Goal: Book appointment/travel/reservation

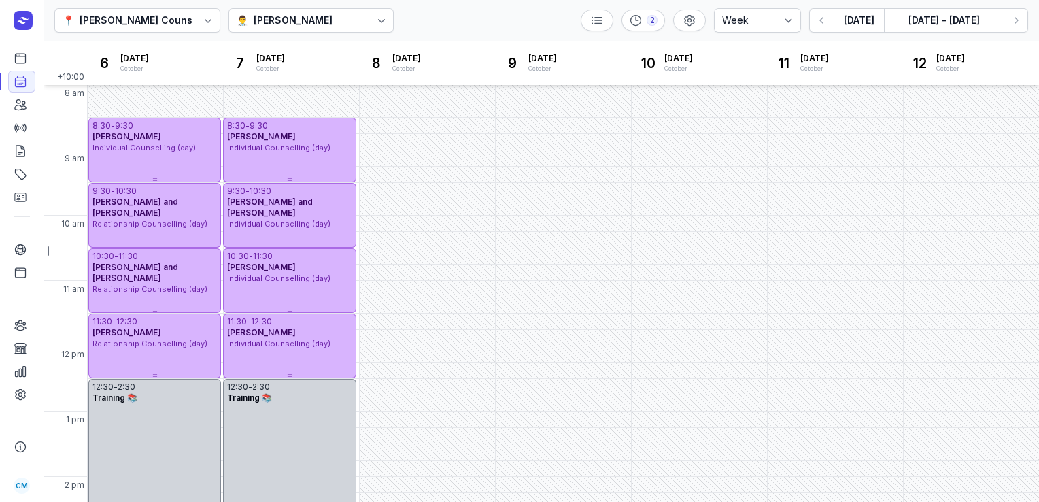
select select "week"
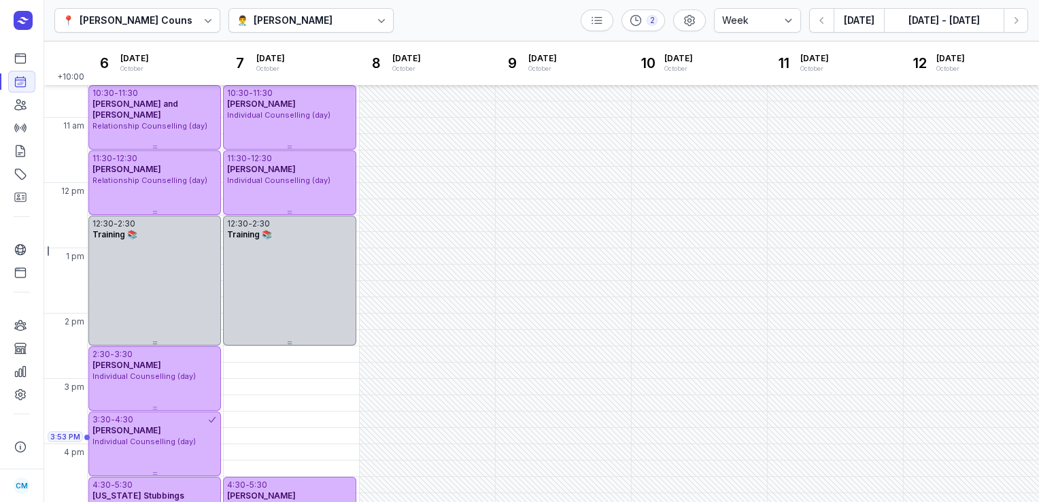
drag, startPoint x: 0, startPoint y: 0, endPoint x: 293, endPoint y: 20, distance: 293.8
click at [293, 20] on div "[PERSON_NAME]" at bounding box center [293, 20] width 79 height 16
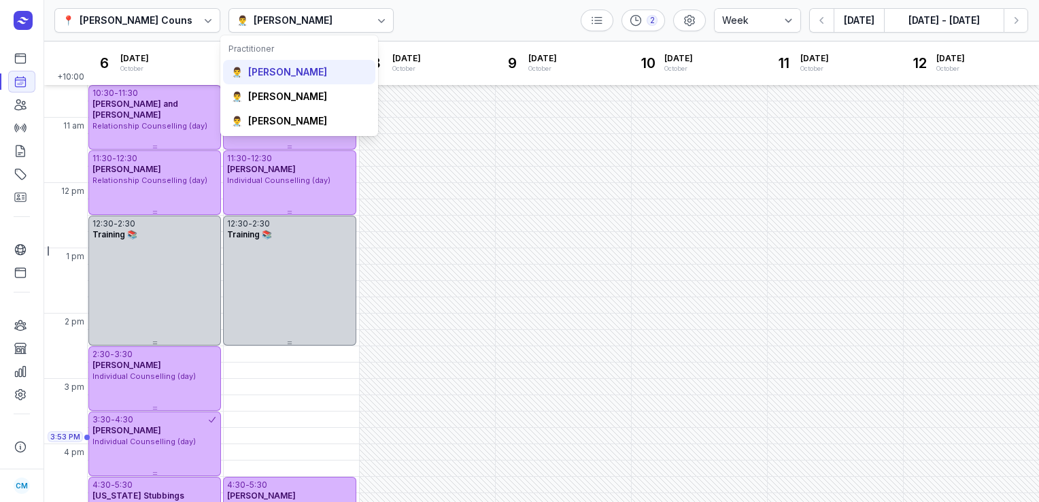
click at [283, 75] on div "[PERSON_NAME]" at bounding box center [287, 72] width 79 height 14
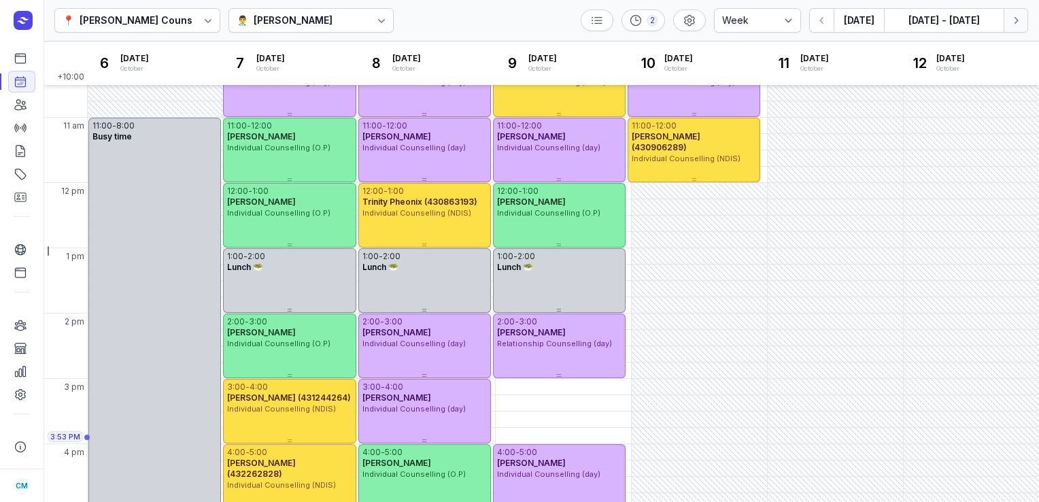
click at [1016, 24] on icon "button" at bounding box center [1016, 21] width 14 height 14
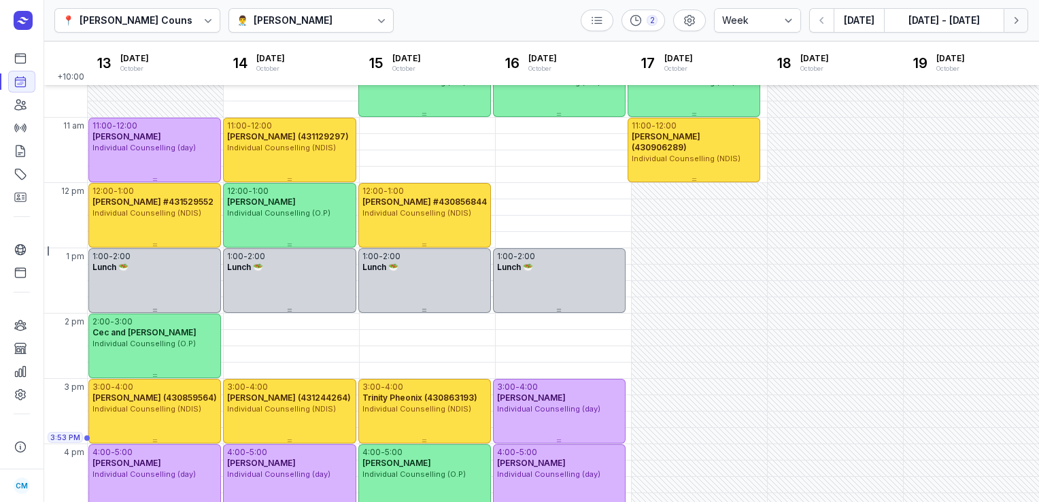
click at [1015, 17] on icon "button" at bounding box center [1016, 21] width 14 height 14
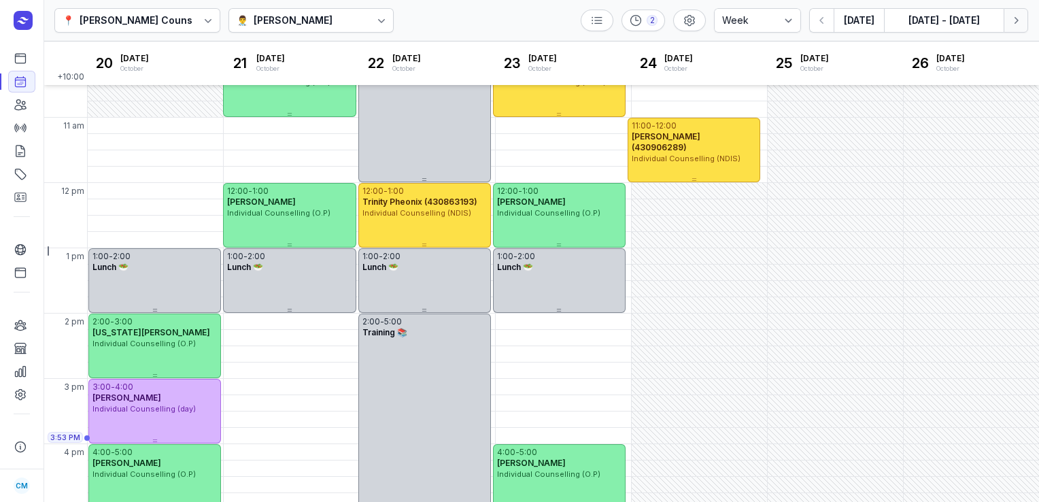
click at [1015, 17] on icon "button" at bounding box center [1016, 21] width 14 height 14
